Goal: Information Seeking & Learning: Learn about a topic

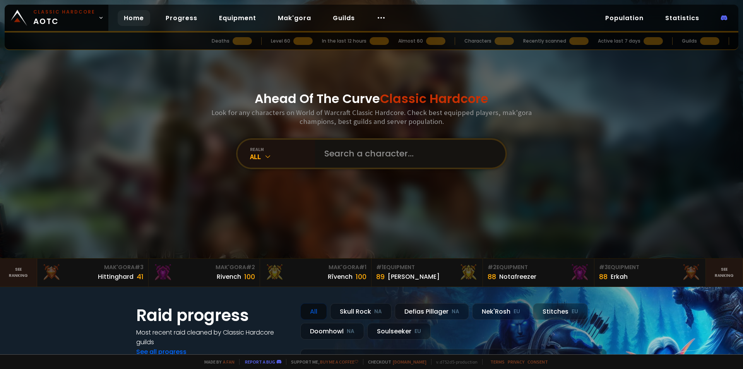
click at [353, 146] on input "text" at bounding box center [408, 154] width 176 height 28
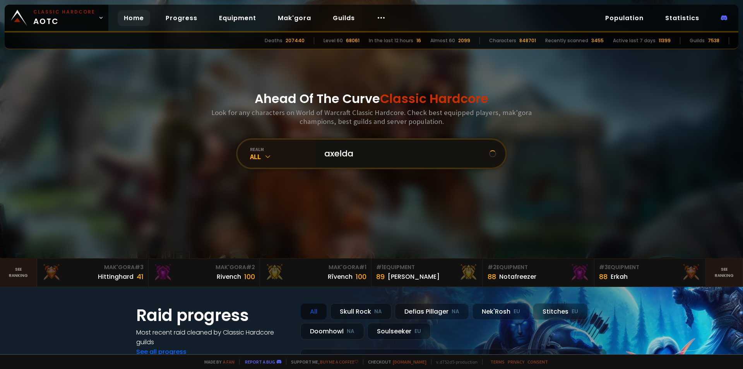
type input "axeldar"
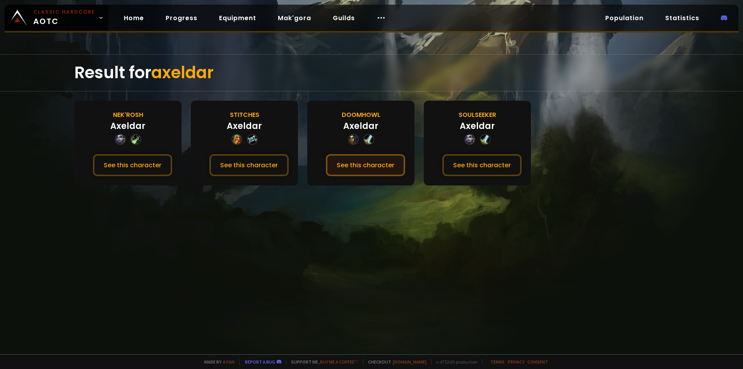
click at [362, 164] on button "See this character" at bounding box center [365, 165] width 79 height 22
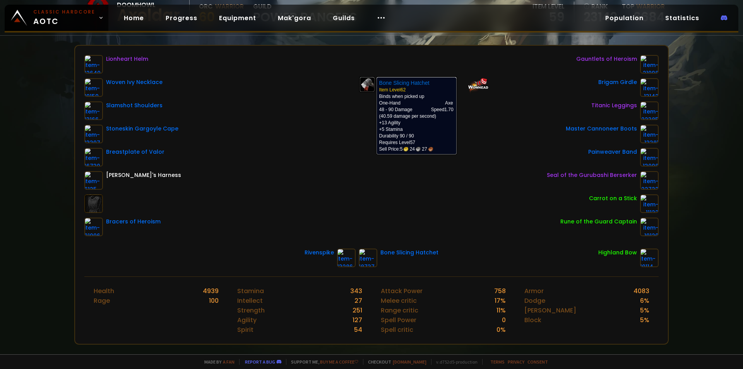
scroll to position [193, 0]
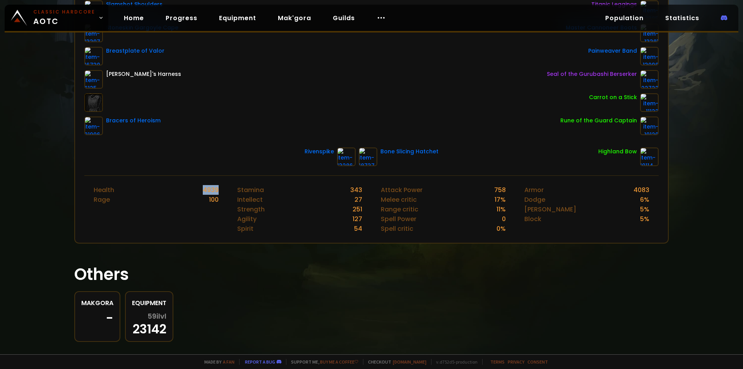
drag, startPoint x: 216, startPoint y: 189, endPoint x: 164, endPoint y: 187, distance: 51.5
click at [164, 187] on div "Health 4939" at bounding box center [156, 190] width 125 height 10
click at [223, 201] on div "Health 4939 Rage 100" at bounding box center [156, 209] width 144 height 67
drag, startPoint x: 213, startPoint y: 203, endPoint x: 207, endPoint y: 204, distance: 6.2
click at [207, 204] on div "Health 4939 Rage 100" at bounding box center [156, 209] width 144 height 67
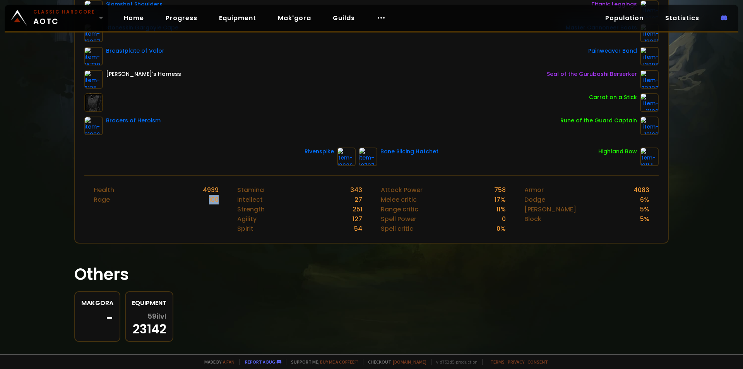
click at [203, 215] on div "Health 4939 Rage 100" at bounding box center [156, 209] width 144 height 67
click at [353, 190] on div "343" at bounding box center [356, 190] width 12 height 10
drag, startPoint x: 349, startPoint y: 190, endPoint x: 366, endPoint y: 191, distance: 17.9
click at [366, 191] on div "Stamina 343 Intellect 27 Strength 251 Agility 127 Spirit 54" at bounding box center [300, 209] width 144 height 67
click at [366, 190] on div "Stamina 343 Intellect 27 Strength 251 Agility 127 Spirit 54" at bounding box center [300, 209] width 144 height 67
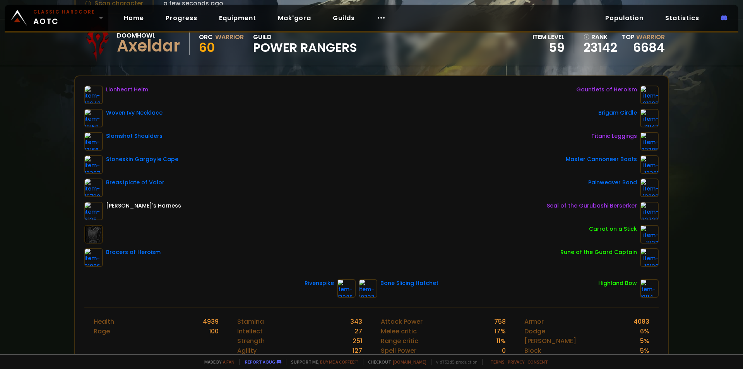
scroll to position [0, 0]
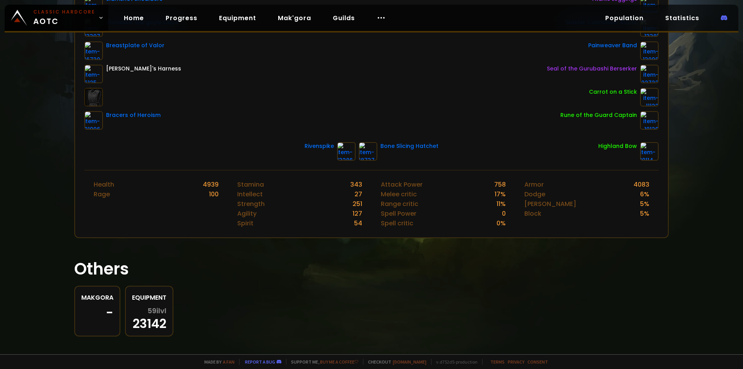
scroll to position [206, 0]
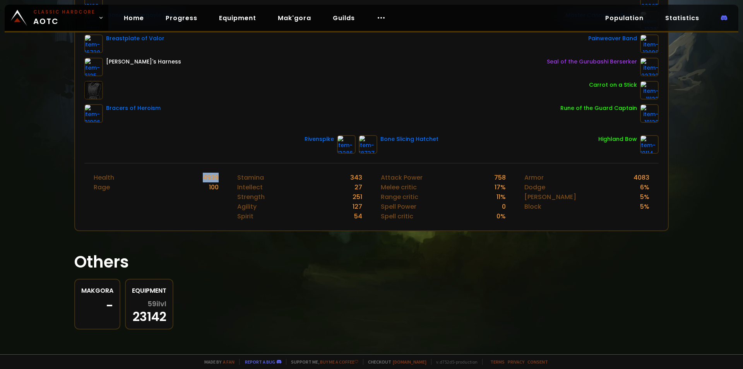
drag, startPoint x: 201, startPoint y: 176, endPoint x: 195, endPoint y: 176, distance: 5.9
click at [197, 176] on div "Health 4939 Rage 100" at bounding box center [156, 196] width 144 height 67
click at [186, 202] on div "Health 4939 Rage 100" at bounding box center [156, 196] width 144 height 67
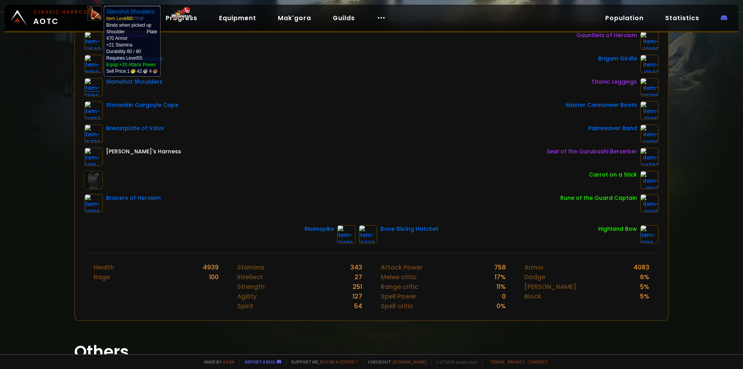
scroll to position [77, 0]
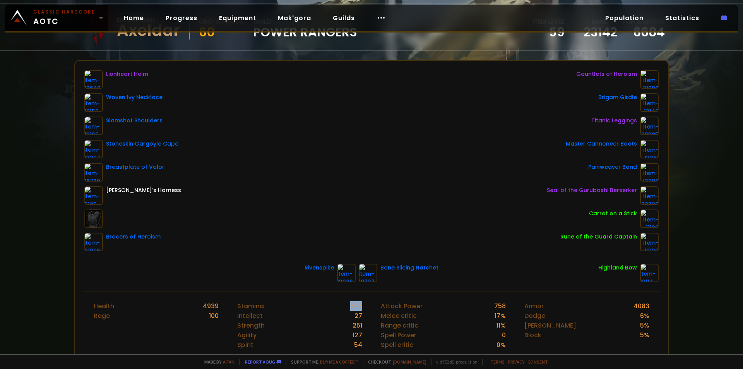
drag, startPoint x: 365, startPoint y: 303, endPoint x: 343, endPoint y: 302, distance: 22.1
click at [343, 302] on div "Stamina 343 Intellect 27 Strength 251 Agility 127 Spirit 54" at bounding box center [300, 325] width 144 height 67
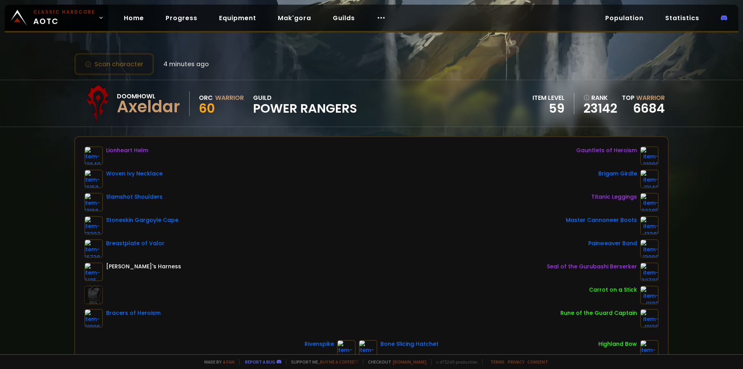
scroll to position [0, 0]
